Goal: Transaction & Acquisition: Subscribe to service/newsletter

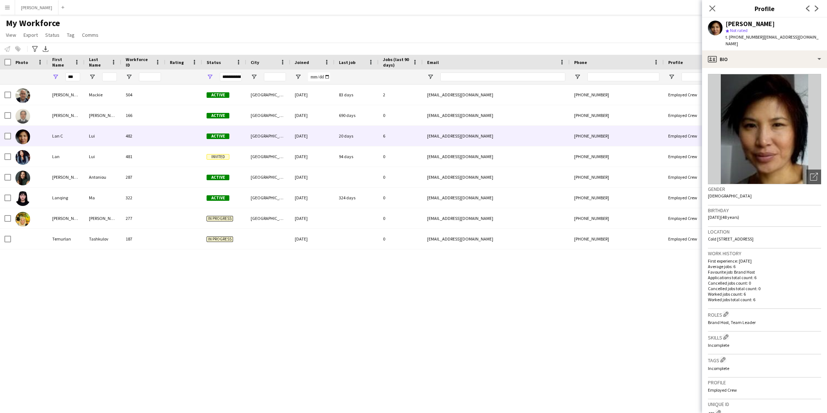
click at [6, 4] on app-icon "Menu" at bounding box center [7, 7] width 6 height 6
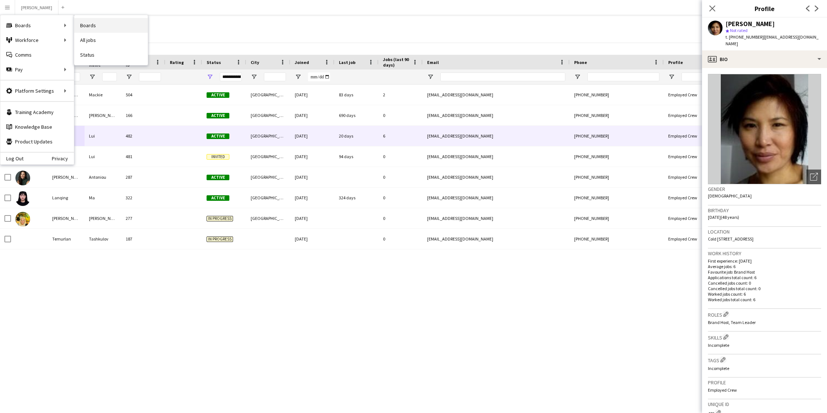
click at [98, 22] on link "Boards" at bounding box center [111, 25] width 74 height 15
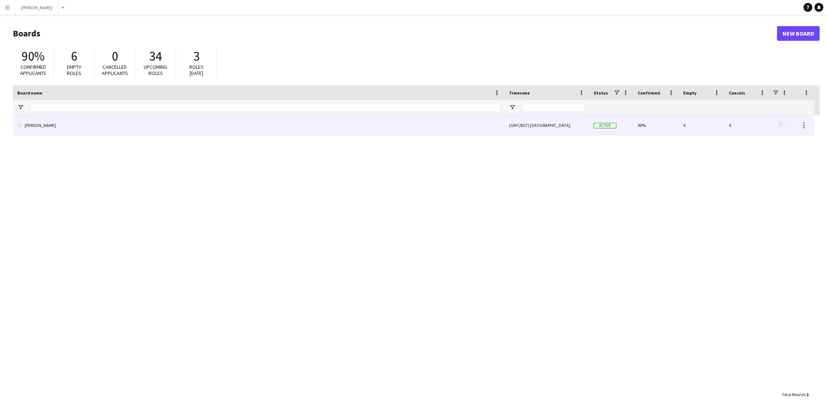
click at [117, 128] on link "[PERSON_NAME]" at bounding box center [258, 125] width 483 height 21
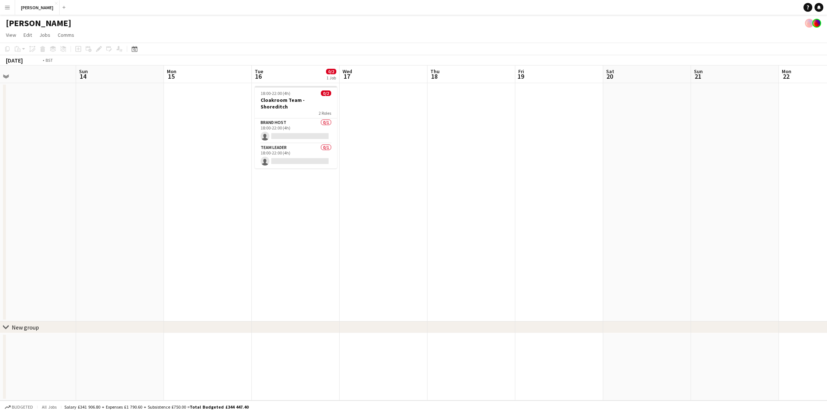
scroll to position [0, 307]
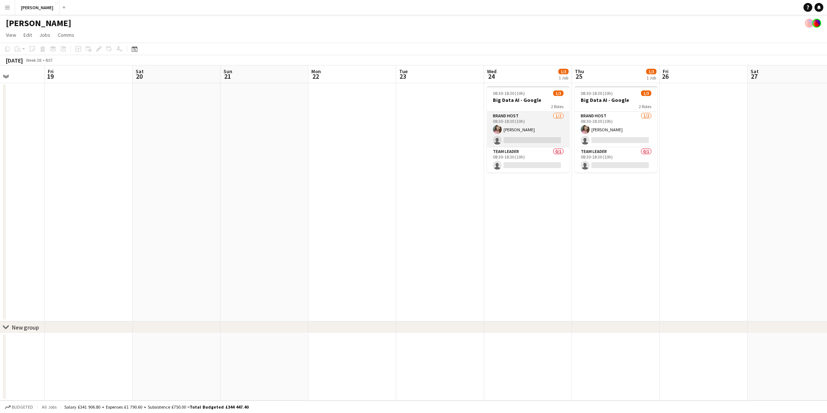
click at [531, 140] on app-card-role "Brand Host [DATE] 08:30-18:30 (10h) [PERSON_NAME] single-neutral-actions" at bounding box center [528, 130] width 82 height 36
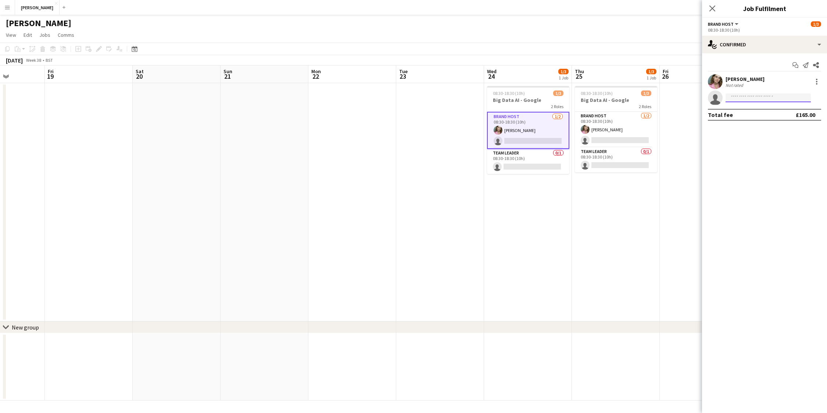
click at [743, 98] on input at bounding box center [767, 97] width 85 height 9
type input "***"
click at [745, 107] on span "[PERSON_NAME]" at bounding box center [752, 108] width 42 height 6
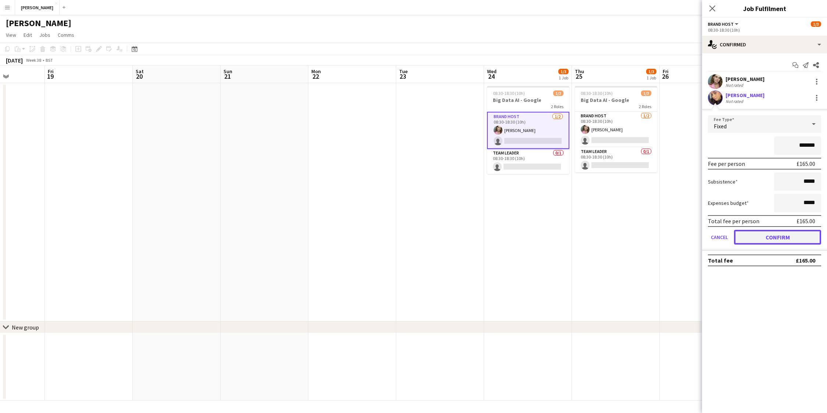
click at [761, 234] on button "Confirm" at bounding box center [777, 237] width 87 height 15
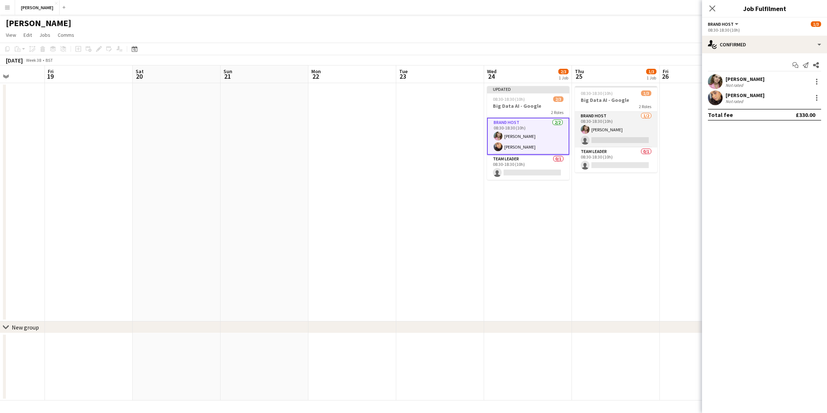
click at [629, 140] on app-card-role "Brand Host [DATE] 08:30-18:30 (10h) [PERSON_NAME] single-neutral-actions" at bounding box center [616, 130] width 82 height 36
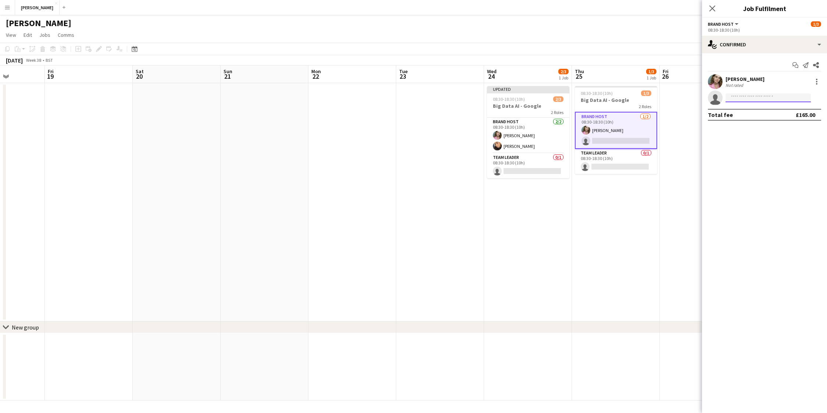
click at [748, 98] on input at bounding box center [767, 97] width 85 height 9
type input "***"
click at [749, 107] on span "[PERSON_NAME]" at bounding box center [752, 108] width 42 height 6
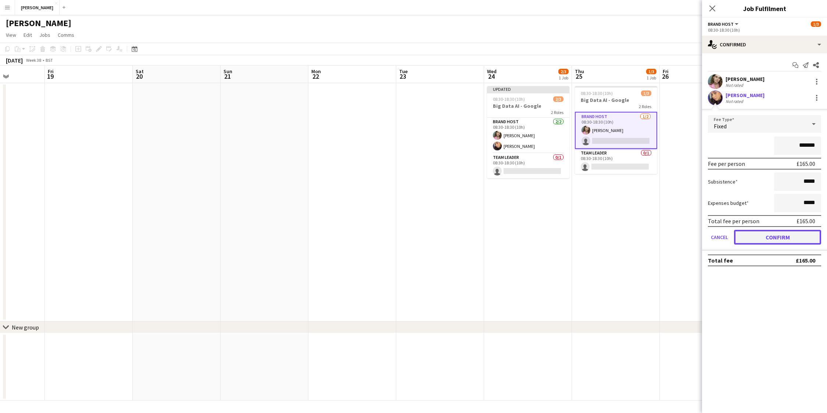
click at [759, 236] on button "Confirm" at bounding box center [777, 237] width 87 height 15
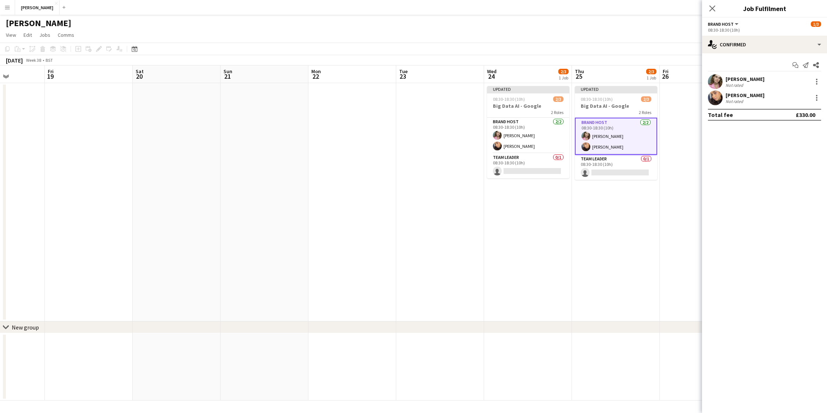
click at [602, 276] on app-date-cell "Updated 08:30-18:30 (10h) 2/3 Big Data AI - Google 2 Roles Brand Host [DATE] 08…" at bounding box center [616, 202] width 88 height 238
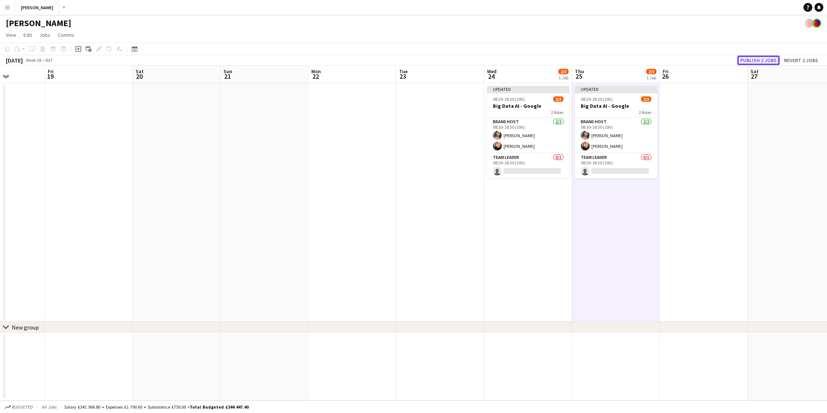
click at [750, 60] on button "Publish 2 jobs" at bounding box center [758, 60] width 42 height 10
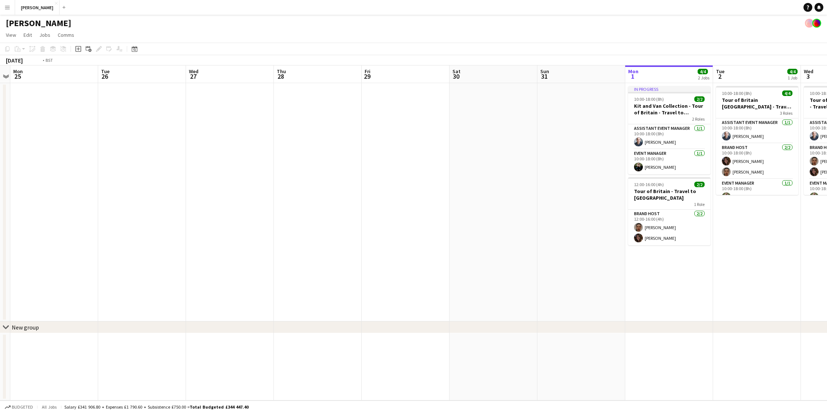
scroll to position [0, 296]
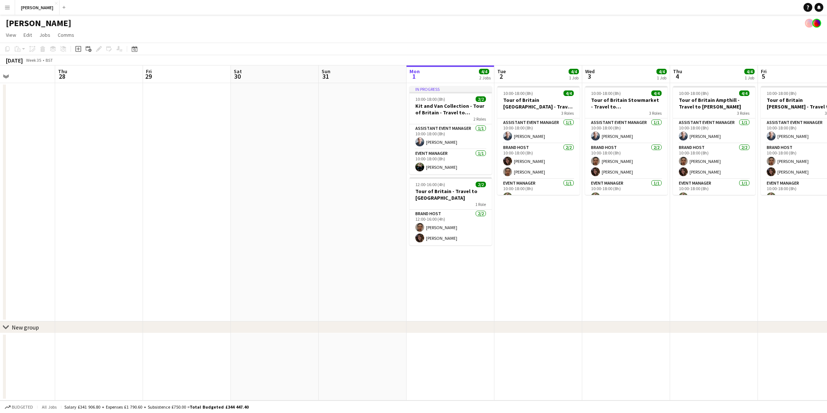
click at [8, 6] on app-icon "Menu" at bounding box center [7, 7] width 6 height 6
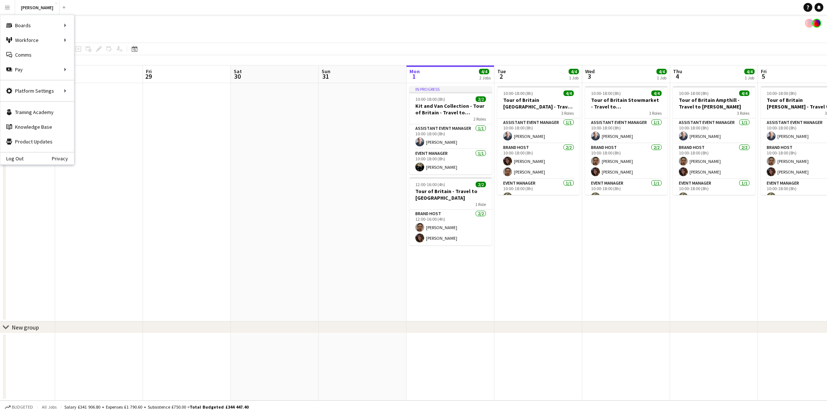
click at [214, 157] on app-date-cell at bounding box center [187, 202] width 88 height 238
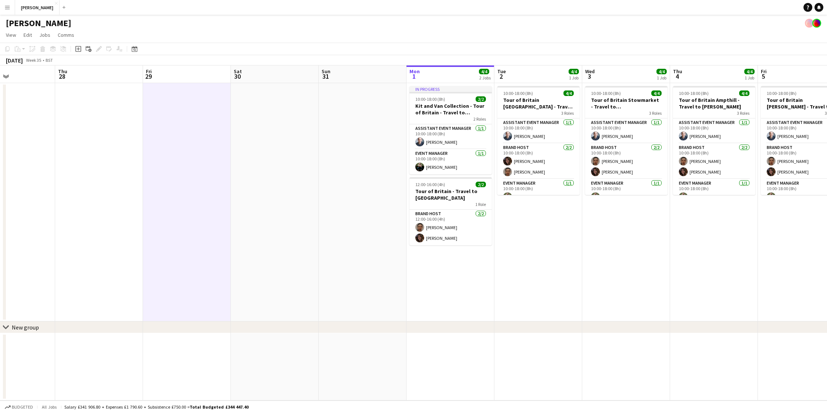
click at [810, 26] on app-user-avatar at bounding box center [809, 23] width 9 height 9
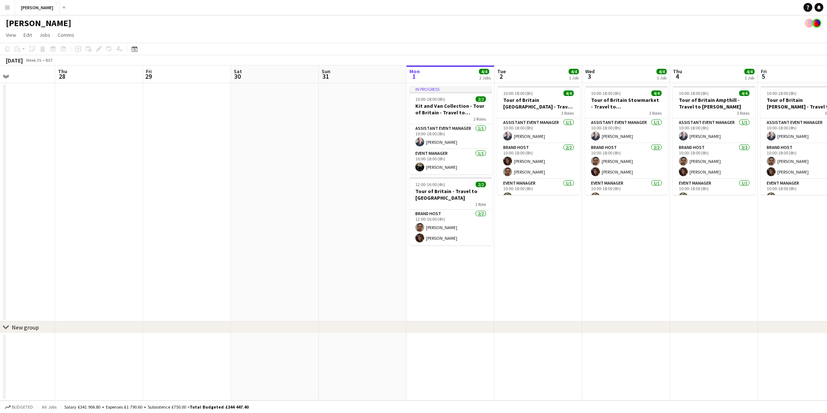
click at [816, 24] on app-user-avatar at bounding box center [816, 23] width 9 height 9
click at [8, 8] on app-icon "Menu" at bounding box center [7, 7] width 6 height 6
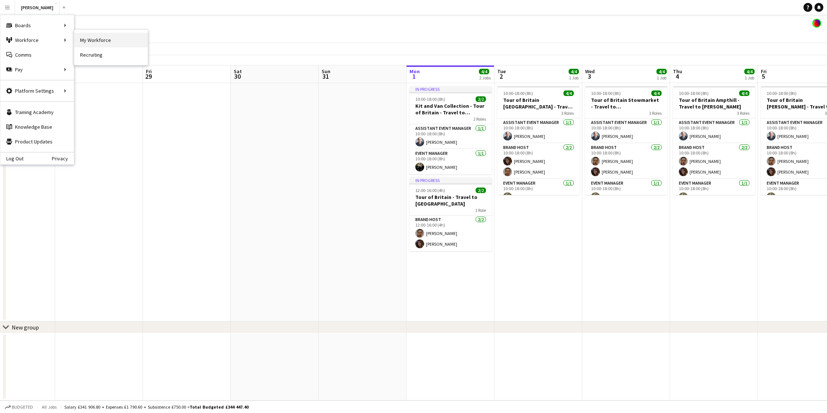
click at [108, 42] on link "My Workforce" at bounding box center [111, 40] width 74 height 15
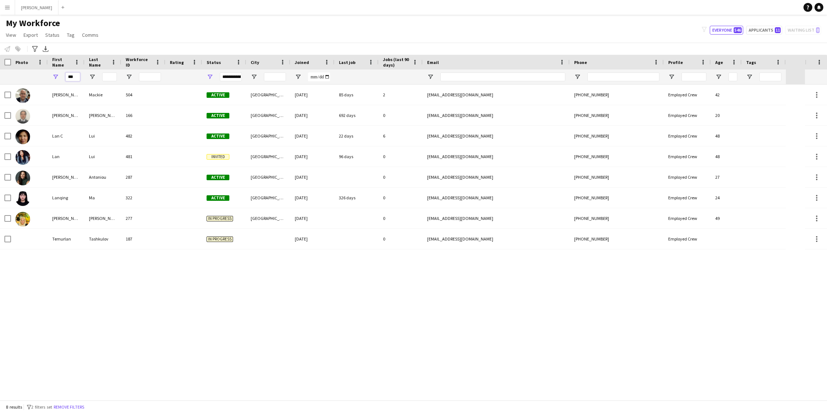
drag, startPoint x: 75, startPoint y: 77, endPoint x: 54, endPoint y: 74, distance: 21.2
click at [54, 74] on div "***" at bounding box center [66, 76] width 37 height 15
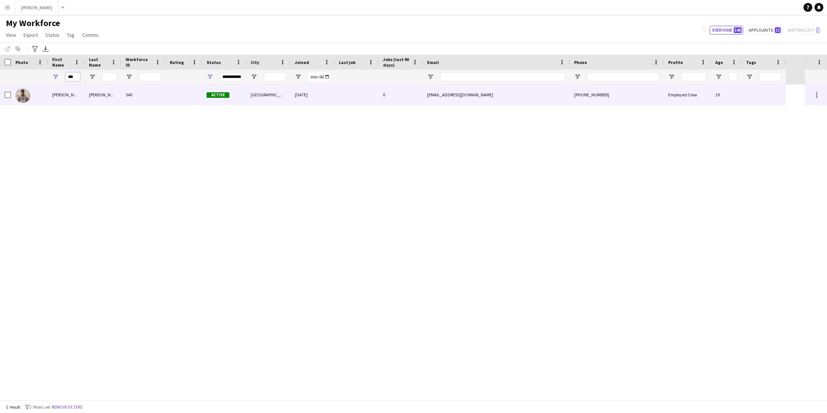
type input "***"
click at [48, 90] on div "[PERSON_NAME]" at bounding box center [66, 95] width 37 height 20
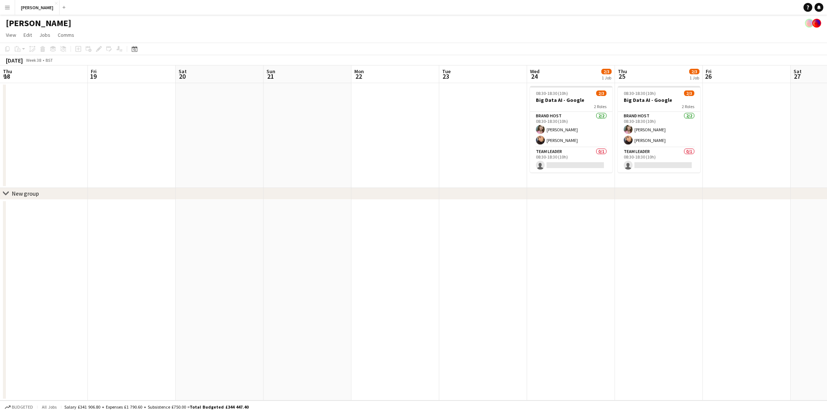
scroll to position [0, 191]
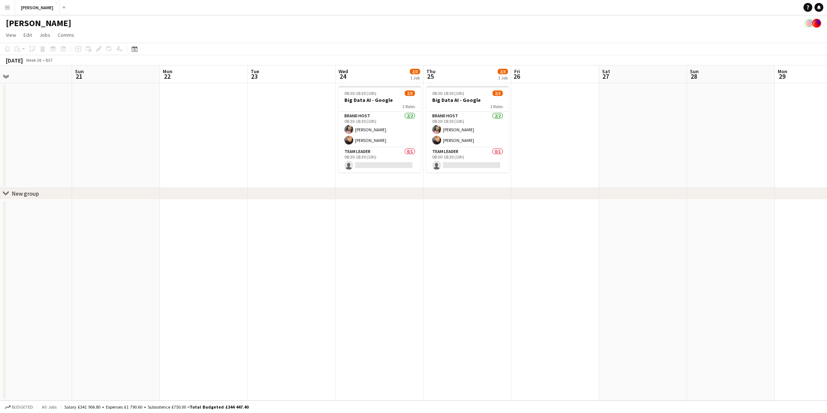
click at [7, 6] on app-icon "Menu" at bounding box center [7, 7] width 6 height 6
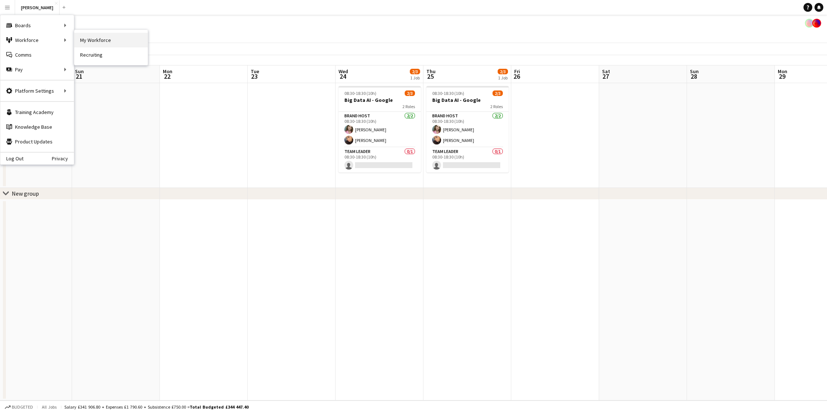
click at [92, 41] on link "My Workforce" at bounding box center [111, 40] width 74 height 15
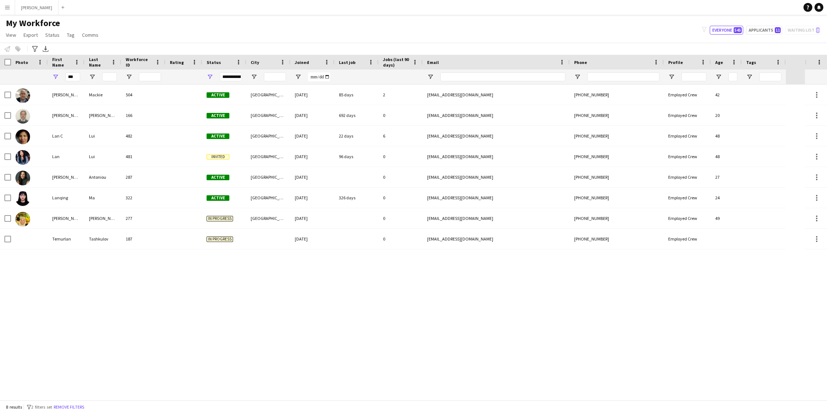
click at [8, 10] on app-icon "Menu" at bounding box center [7, 7] width 6 height 6
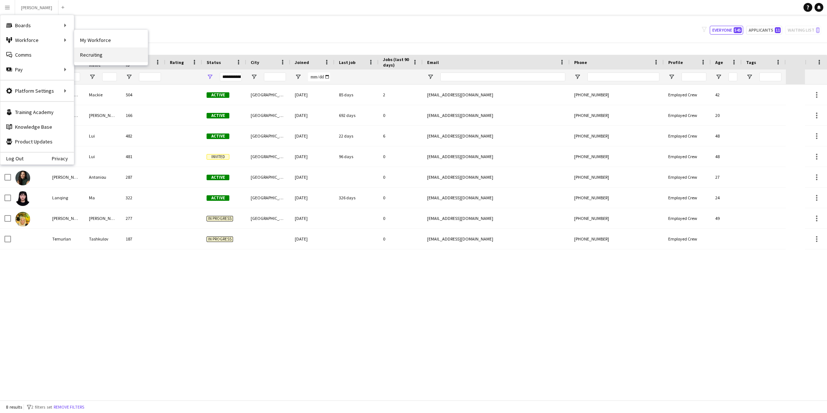
click at [93, 51] on link "Recruiting" at bounding box center [111, 54] width 74 height 15
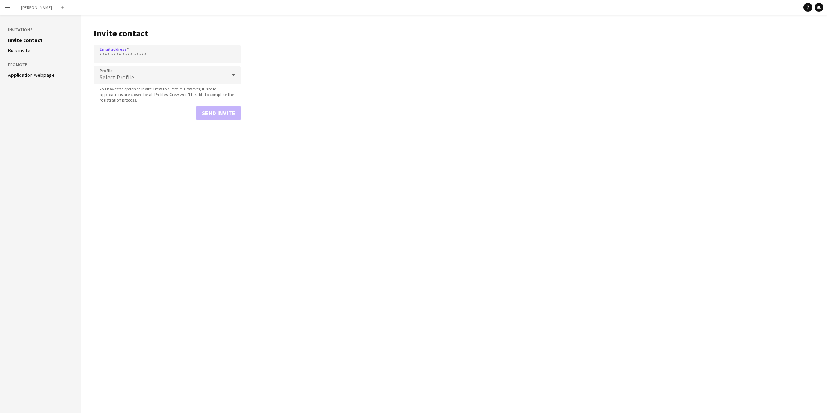
click at [139, 53] on input "Email address" at bounding box center [167, 54] width 147 height 18
paste input "**********"
type input "**********"
click at [234, 75] on icon at bounding box center [234, 75] width 4 height 2
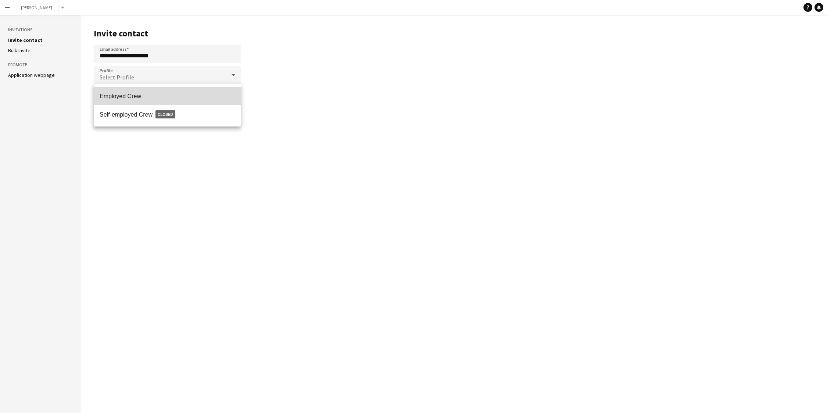
click at [219, 93] on span "Employed Crew" at bounding box center [167, 96] width 135 height 7
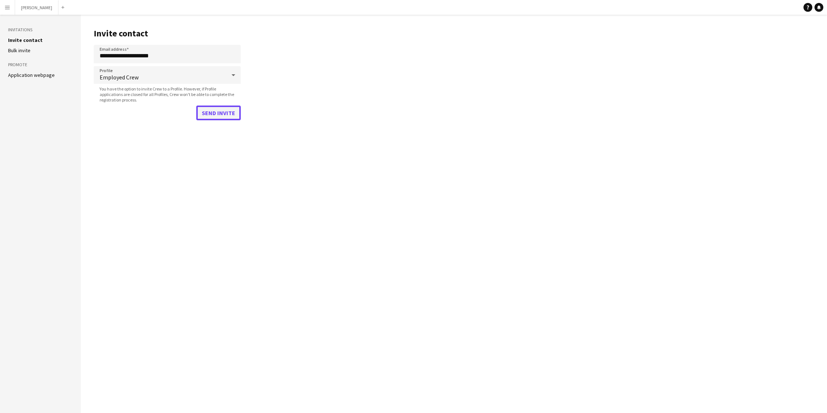
click at [224, 115] on button "Send invite" at bounding box center [218, 112] width 44 height 15
